Goal: Check status: Check status

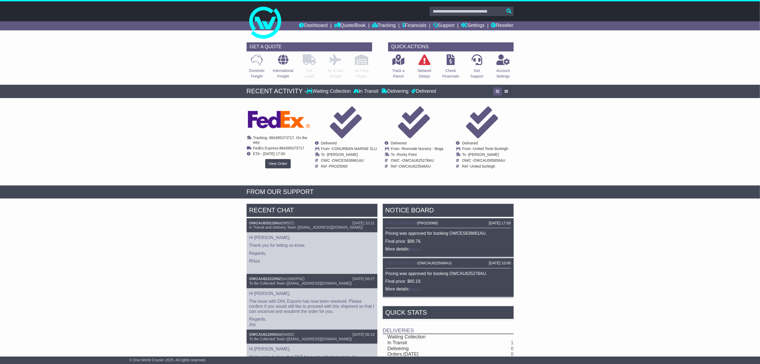
click at [271, 159] on div "Cancelled Waiting Collection In Transit InTransit Osculati To - OWC -" at bounding box center [278, 140] width 62 height 68
click at [273, 163] on link "View Order" at bounding box center [278, 163] width 26 height 9
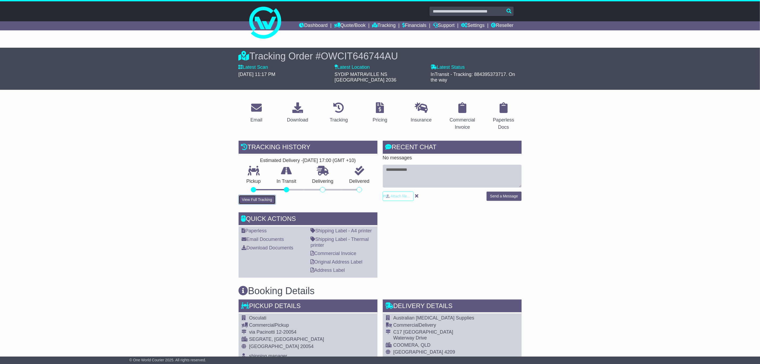
click at [259, 195] on button "View Full Tracking" at bounding box center [257, 199] width 37 height 9
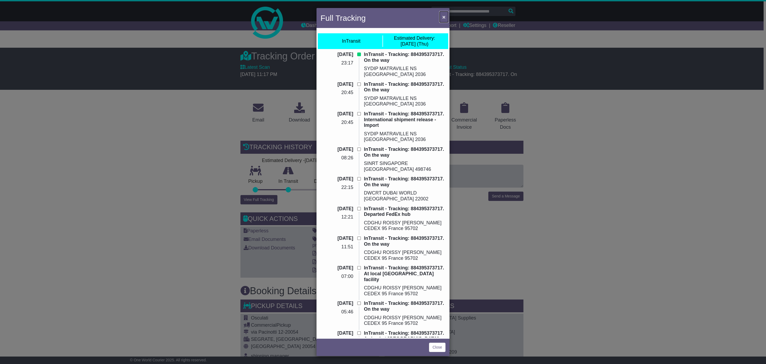
click at [445, 16] on span "×" at bounding box center [444, 17] width 3 height 6
